Goal: Transaction & Acquisition: Download file/media

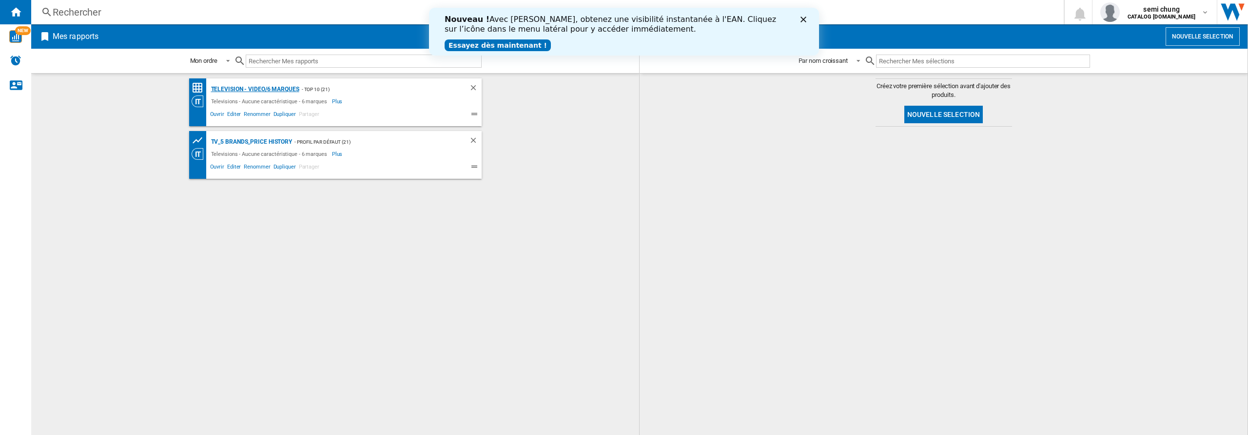
click at [234, 86] on div "Television - video/6 marques" at bounding box center [254, 89] width 91 height 12
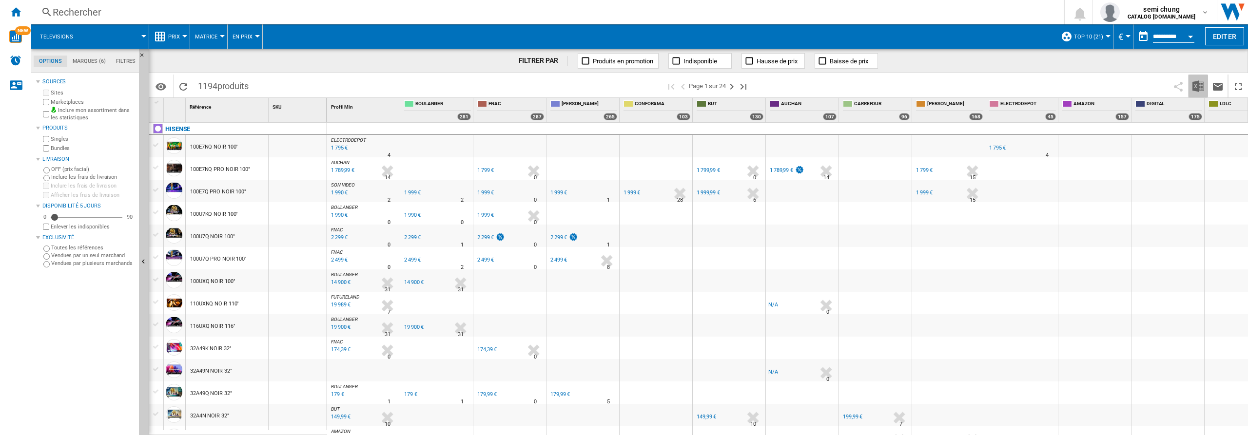
click at [1197, 88] on img "Télécharger au format Excel" at bounding box center [1198, 86] width 12 height 12
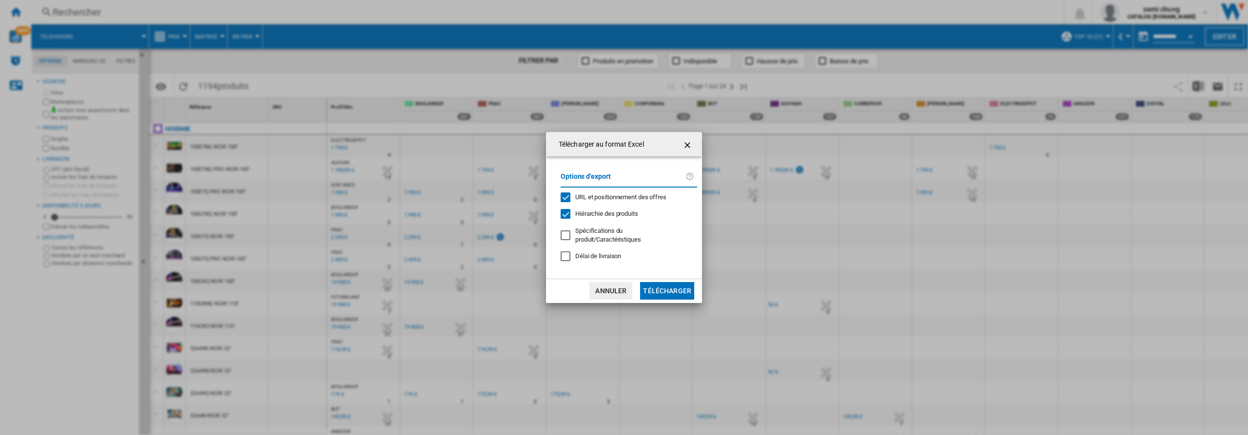
click at [568, 195] on div "URL et positionnement des offres" at bounding box center [566, 198] width 10 height 10
click at [563, 217] on div "Hiérarchie des produits" at bounding box center [566, 214] width 10 height 10
click at [671, 294] on button "Télécharger" at bounding box center [667, 291] width 54 height 18
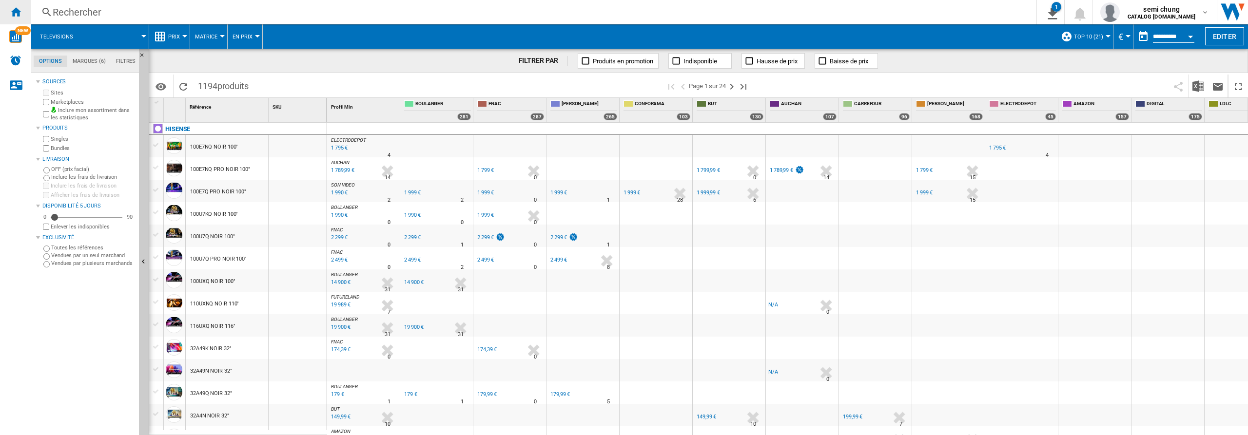
click at [14, 11] on ng-md-icon "Accueil" at bounding box center [16, 12] width 12 height 12
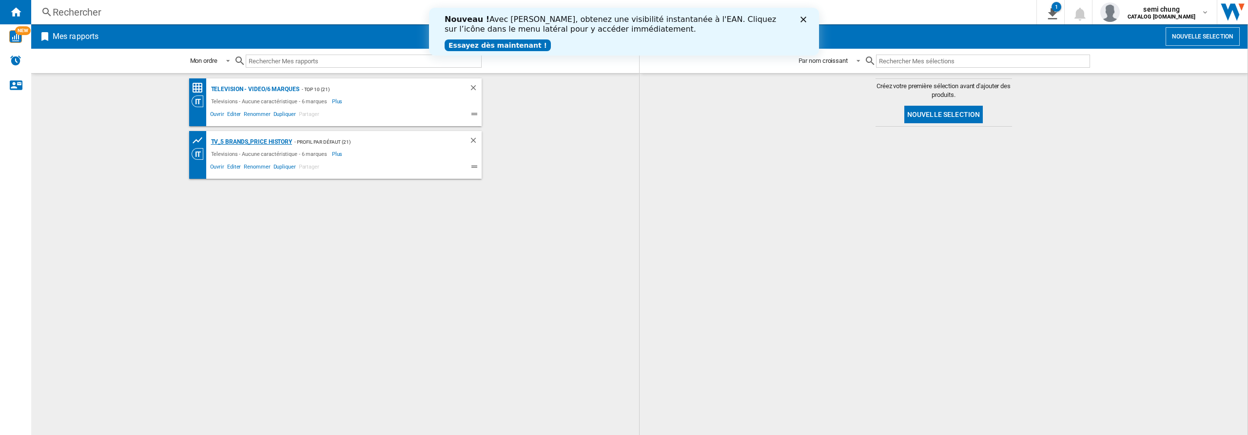
click at [247, 141] on div "TV_5 Brands_Price History" at bounding box center [251, 142] width 84 height 12
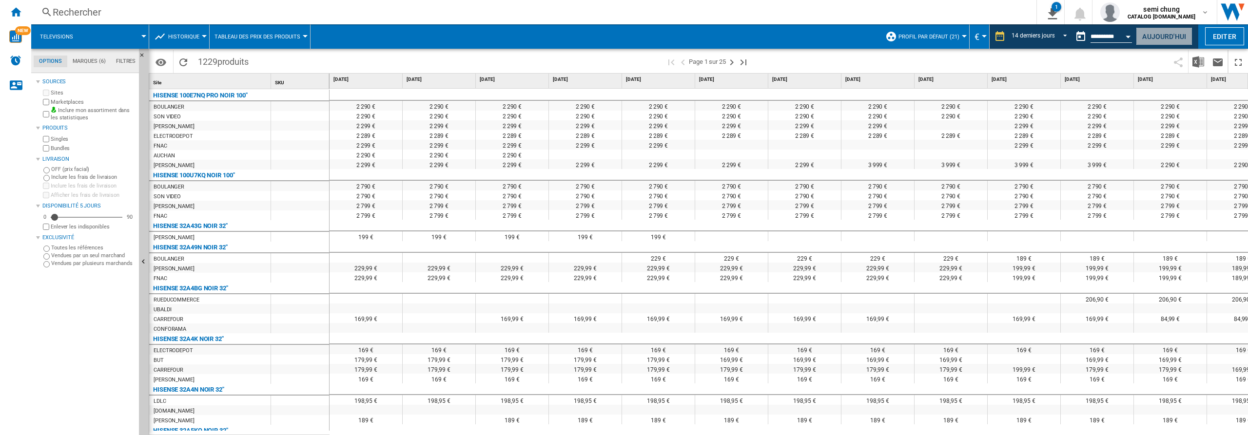
click at [1145, 37] on button "Aujourd'hui" at bounding box center [1164, 36] width 57 height 18
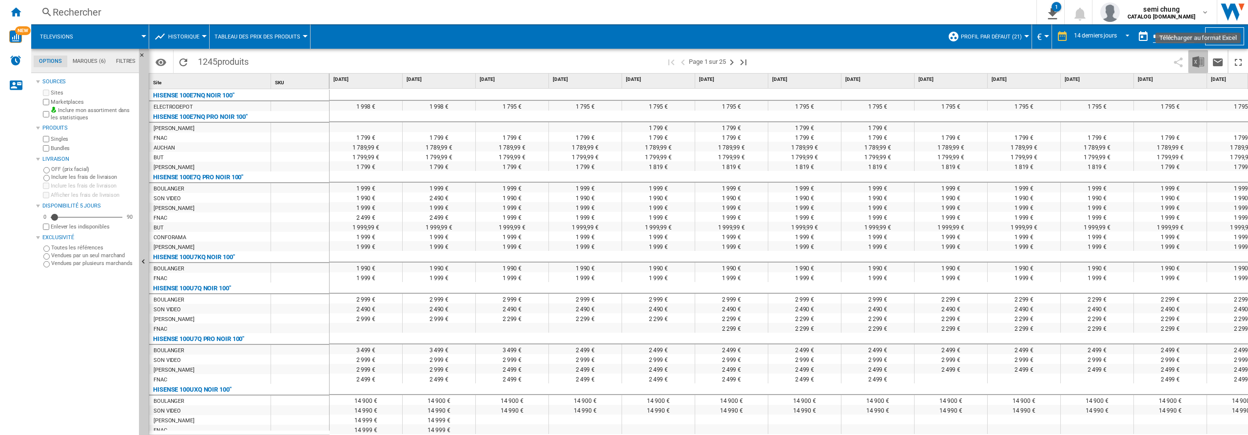
click at [1197, 64] on img "Télécharger au format Excel" at bounding box center [1198, 62] width 12 height 12
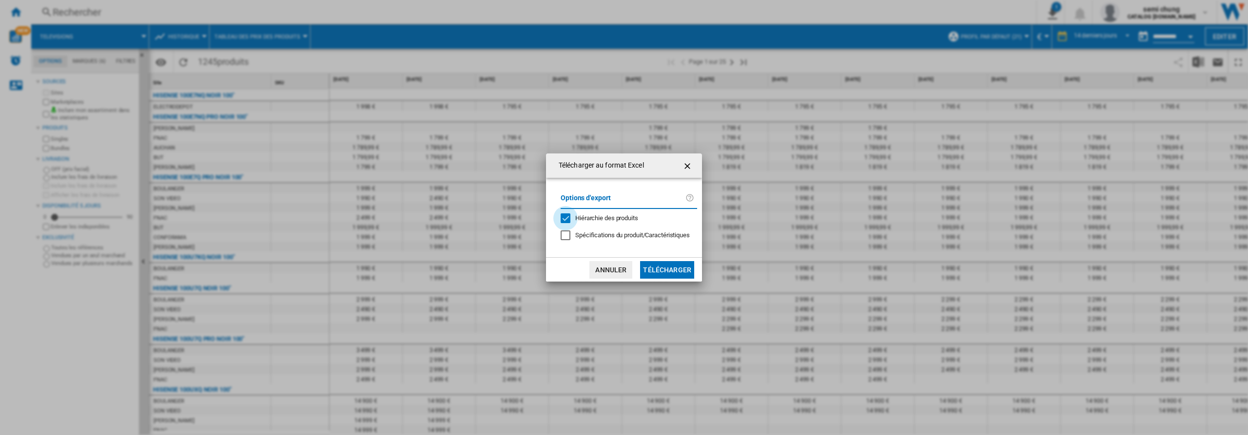
click at [564, 218] on div "Hiérarchie des produits" at bounding box center [566, 219] width 10 height 10
click at [660, 271] on button "Télécharger" at bounding box center [667, 270] width 54 height 18
